Goal: Task Accomplishment & Management: Complete application form

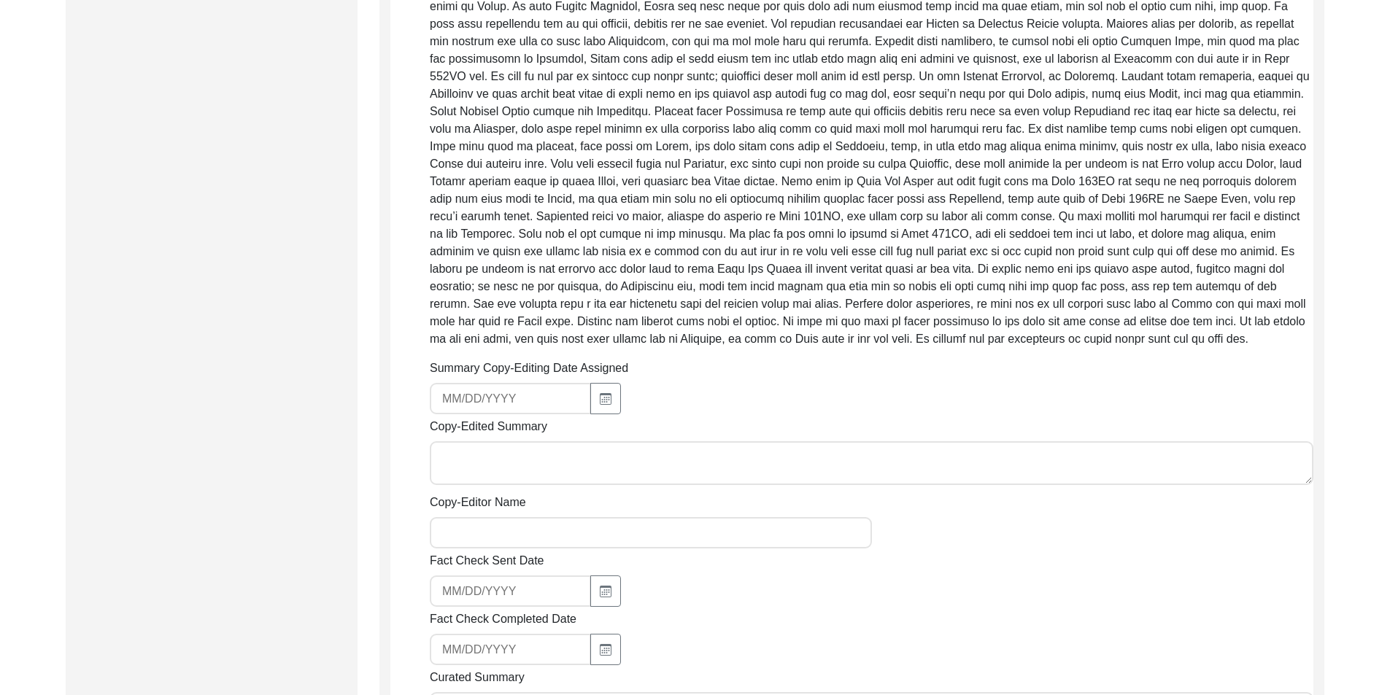
scroll to position [729, 0]
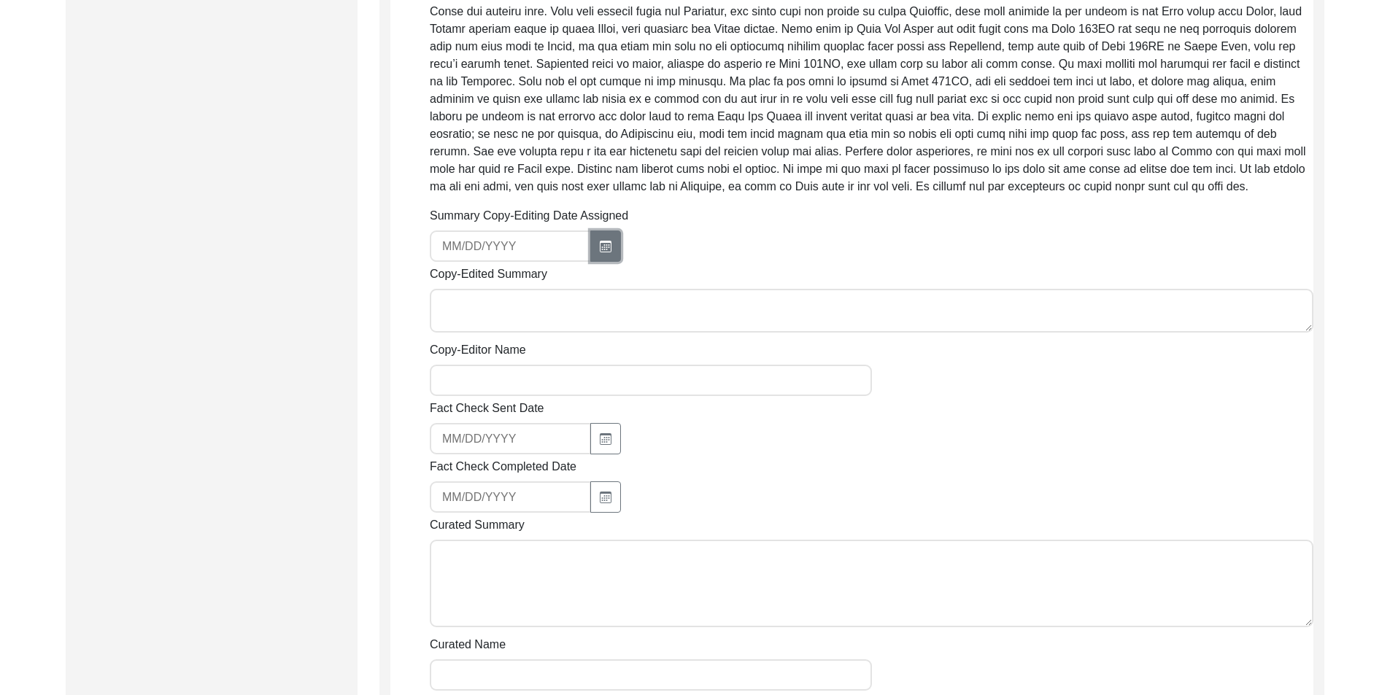
click at [593, 249] on button "button" at bounding box center [605, 246] width 31 height 31
select select "8"
select select "2025"
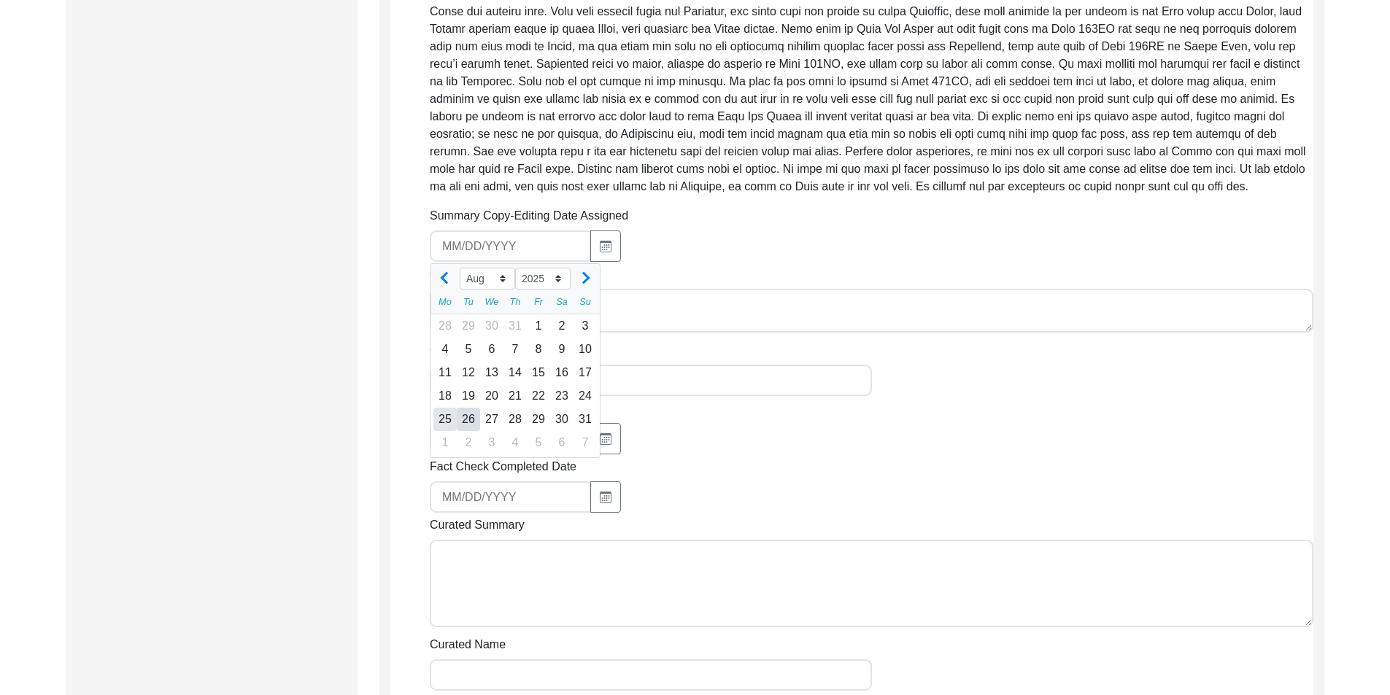
click at [443, 417] on div "25" at bounding box center [444, 419] width 23 height 23
type input "[DATE]"
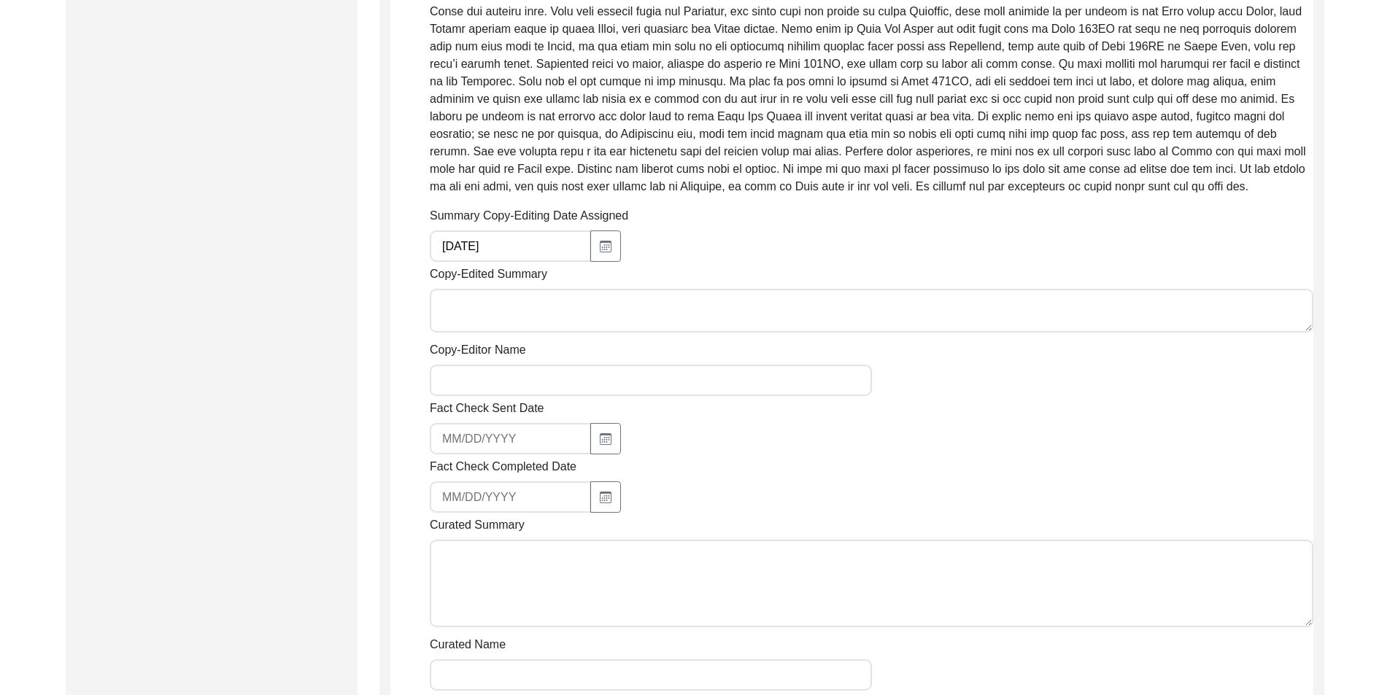
click at [562, 297] on textarea "Copy-Edited Summary" at bounding box center [871, 311] width 883 height 44
paste textarea "[PERSON_NAME] [DATE] [PERSON_NAME], son of [PERSON_NAME], was born in [GEOGRAPH…"
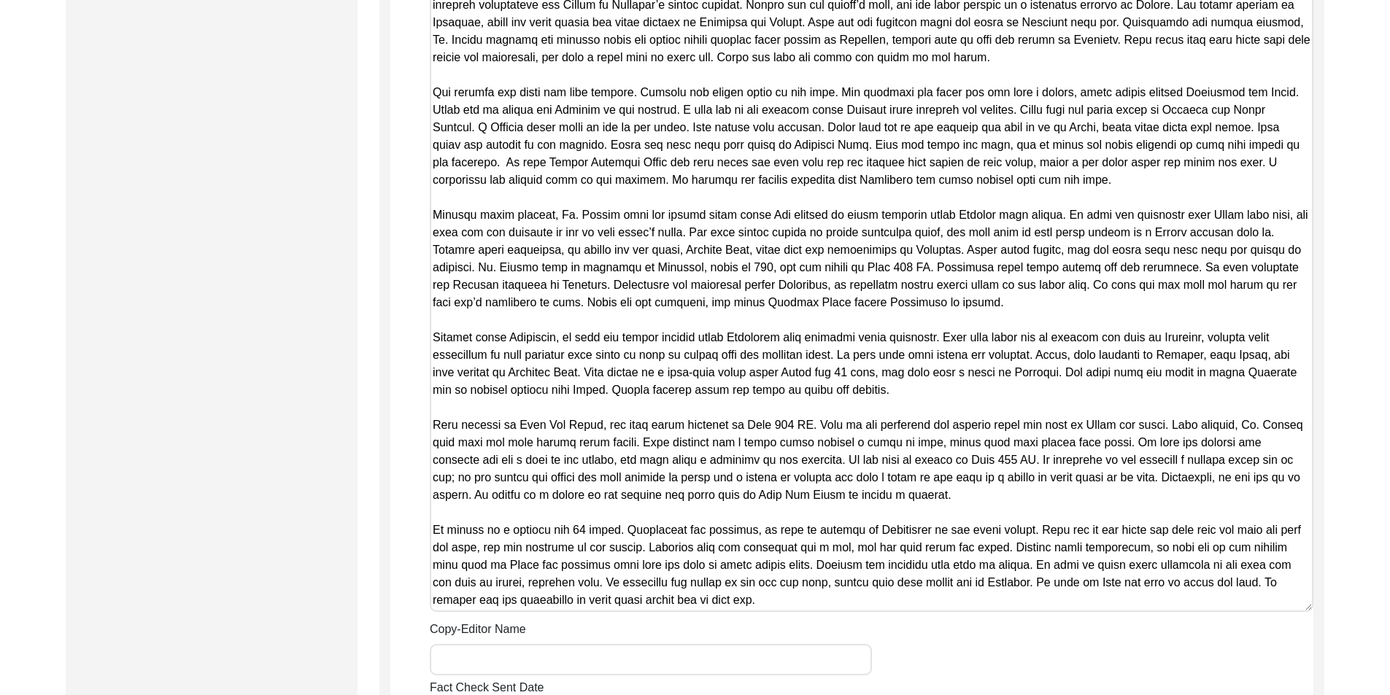
scroll to position [1162, 0]
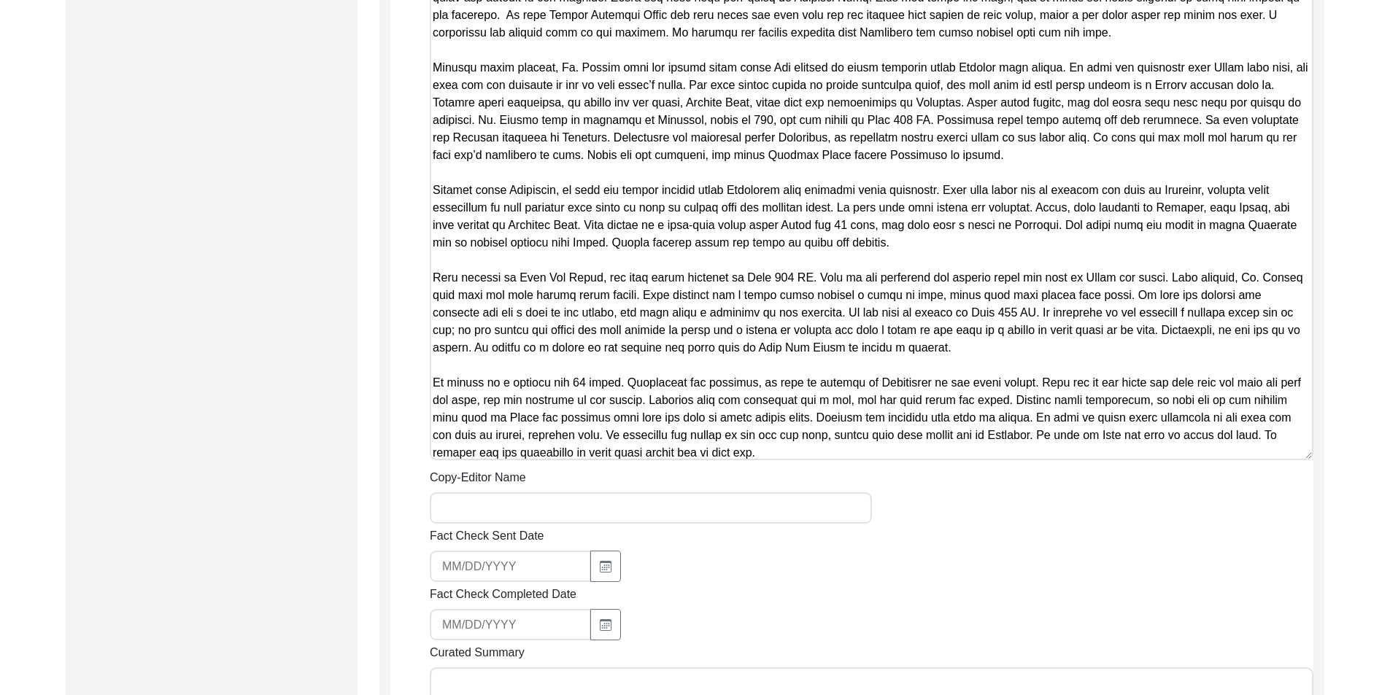
type textarea "[PERSON_NAME] [DATE] [PERSON_NAME], son of [PERSON_NAME], was born in [GEOGRAPH…"
click at [543, 511] on input "Copy-Editor Name" at bounding box center [651, 507] width 442 height 31
type input "[PERSON_NAME]"
type input "[EMAIL_ADDRESS][DOMAIN_NAME]"
click at [532, 573] on input "[EMAIL_ADDRESS][DOMAIN_NAME]" at bounding box center [510, 566] width 161 height 31
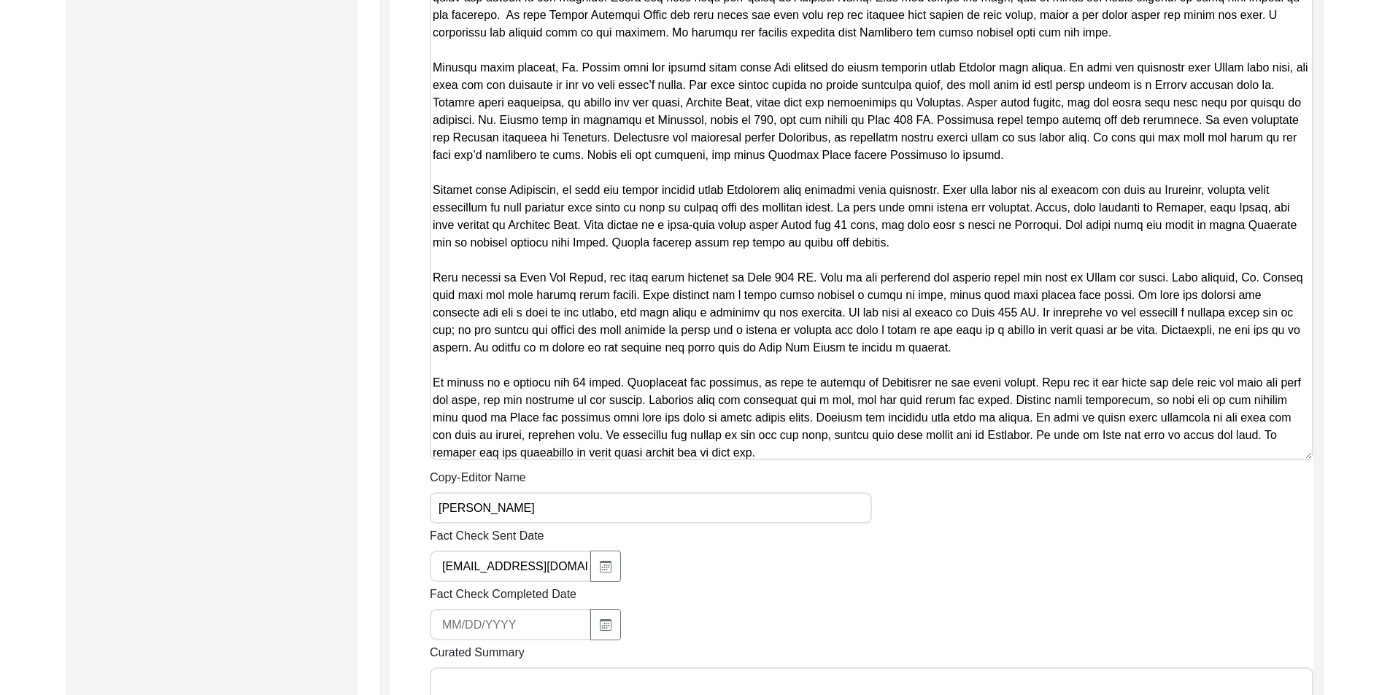
click at [532, 573] on input "[EMAIL_ADDRESS][DOMAIN_NAME]" at bounding box center [510, 566] width 161 height 31
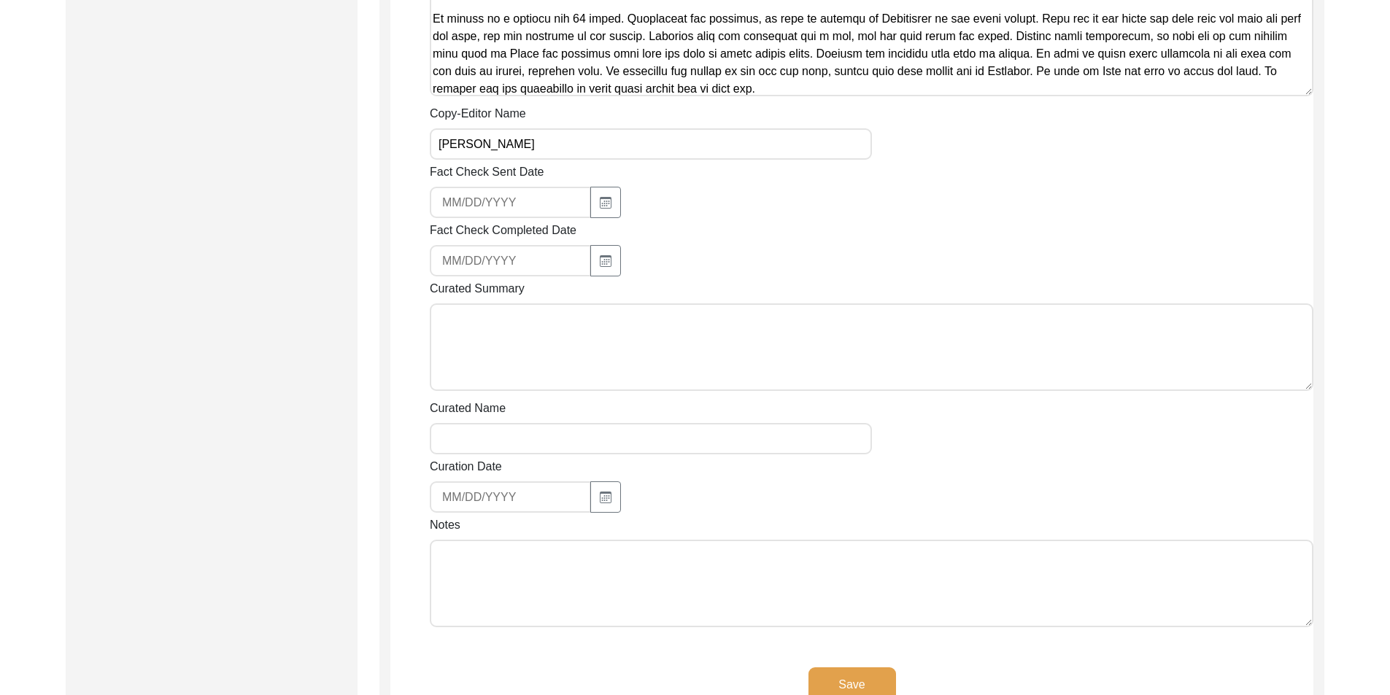
scroll to position [1527, 0]
click at [541, 565] on textarea "Notes" at bounding box center [871, 583] width 883 height 88
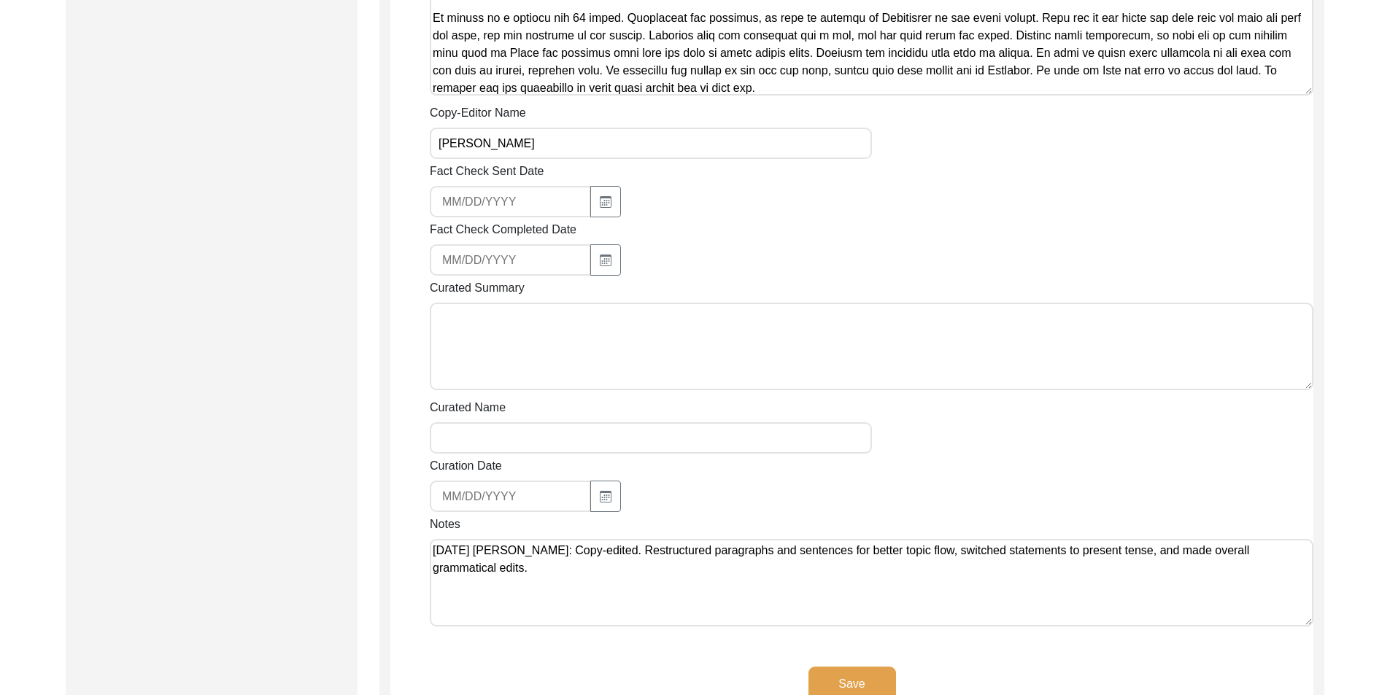
click at [555, 565] on textarea "[DATE] [PERSON_NAME]: Copy-edited. Restructured paragraphs and sentences for be…" at bounding box center [871, 583] width 883 height 88
click at [547, 611] on textarea "[DATE] [PERSON_NAME]: Copy-edited. Restructured paragraphs and sentences for be…" at bounding box center [871, 583] width 883 height 88
type textarea "[DATE] [PERSON_NAME]: Copy-edited. Restructured paragraphs and sentences for be…"
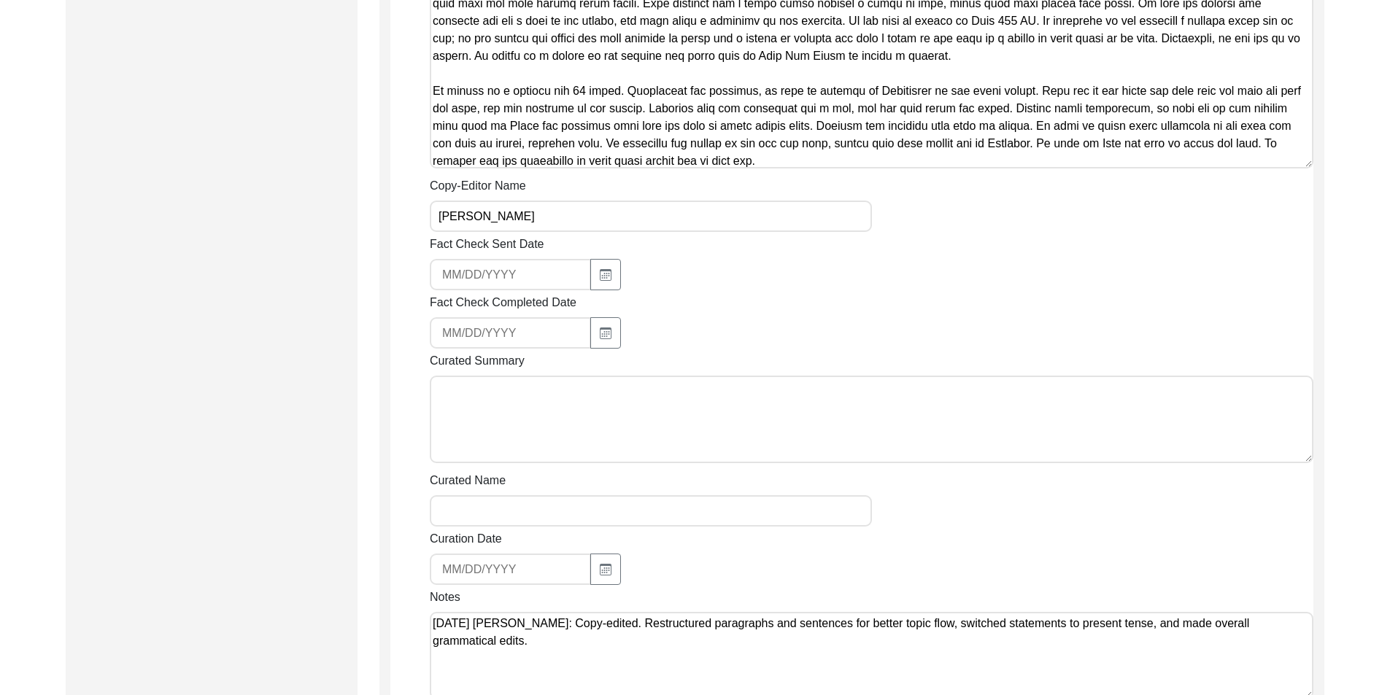
scroll to position [1777, 0]
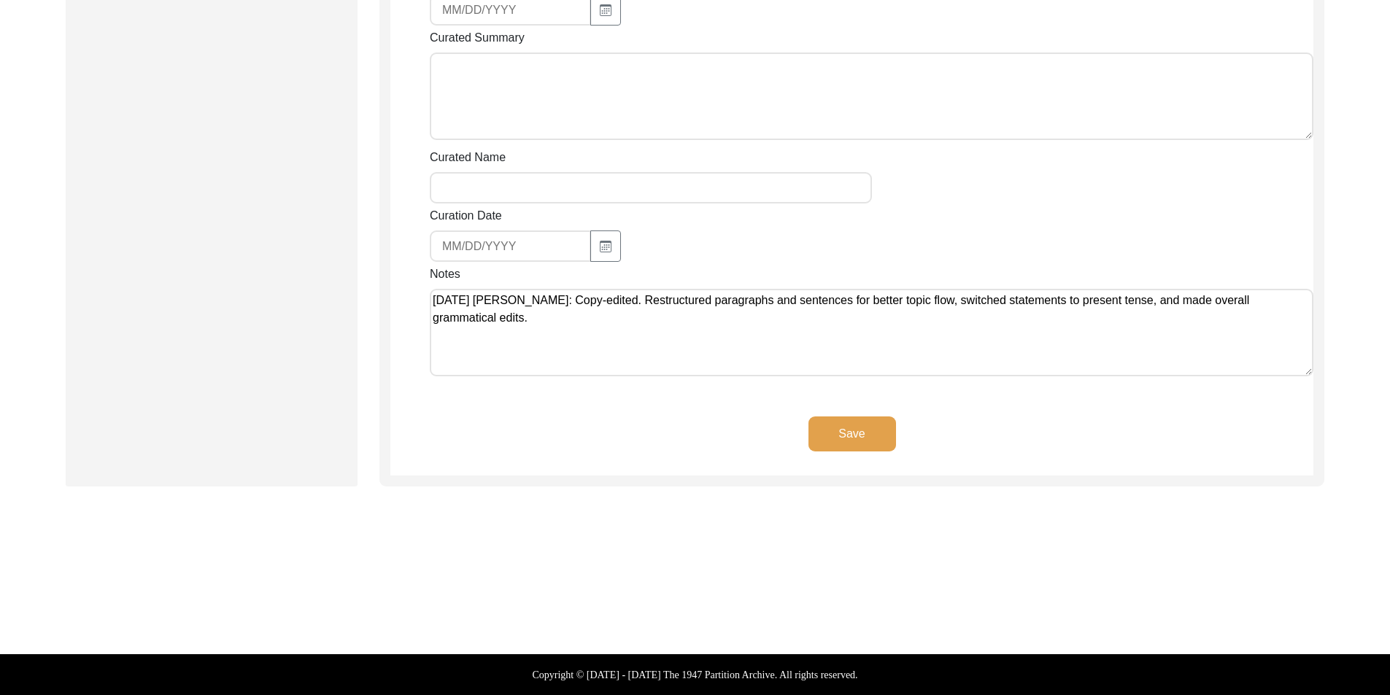
click at [881, 437] on button "Save" at bounding box center [852, 434] width 88 height 35
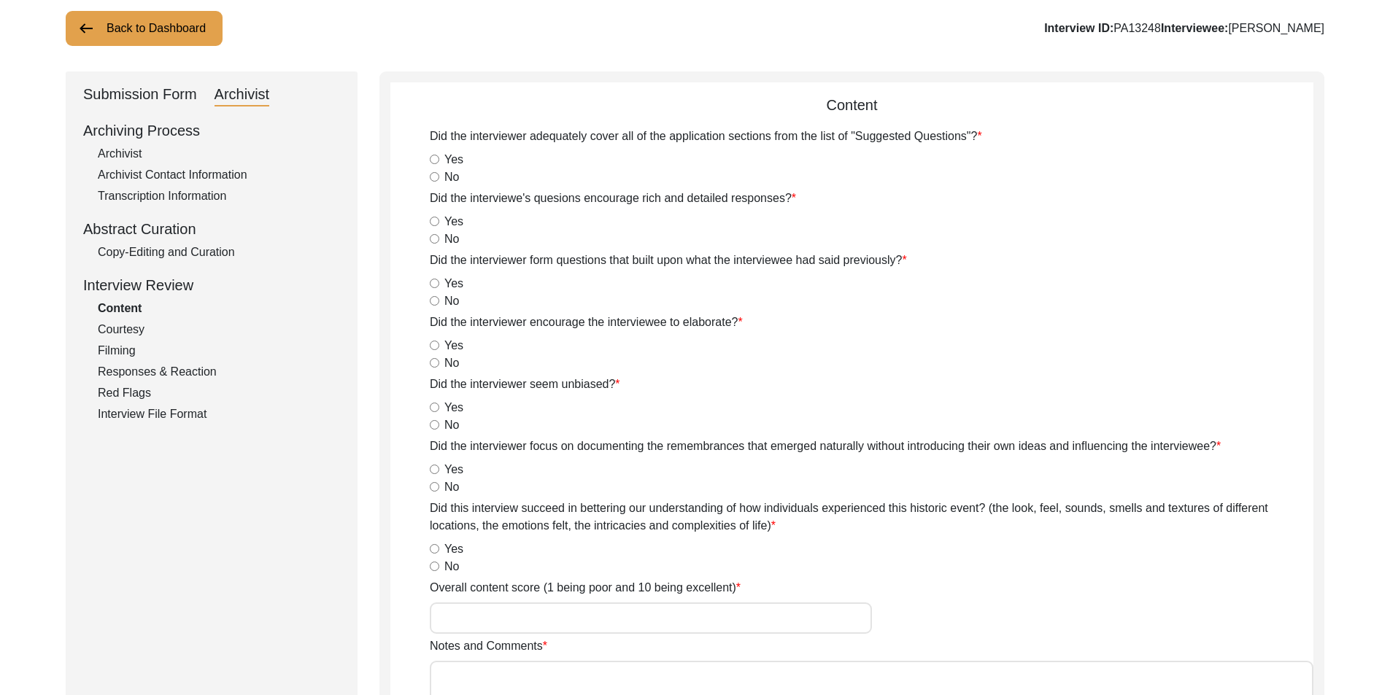
scroll to position [0, 0]
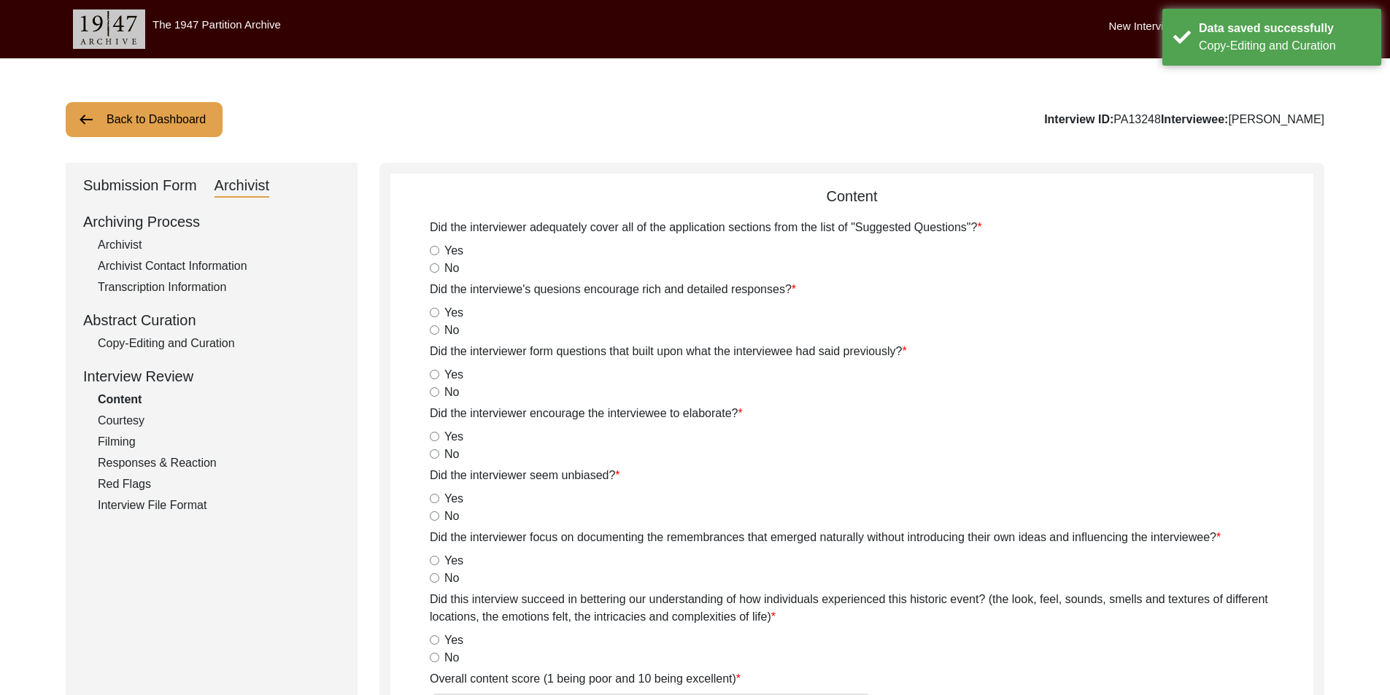
click at [157, 117] on button "Back to Dashboard" at bounding box center [144, 119] width 157 height 35
